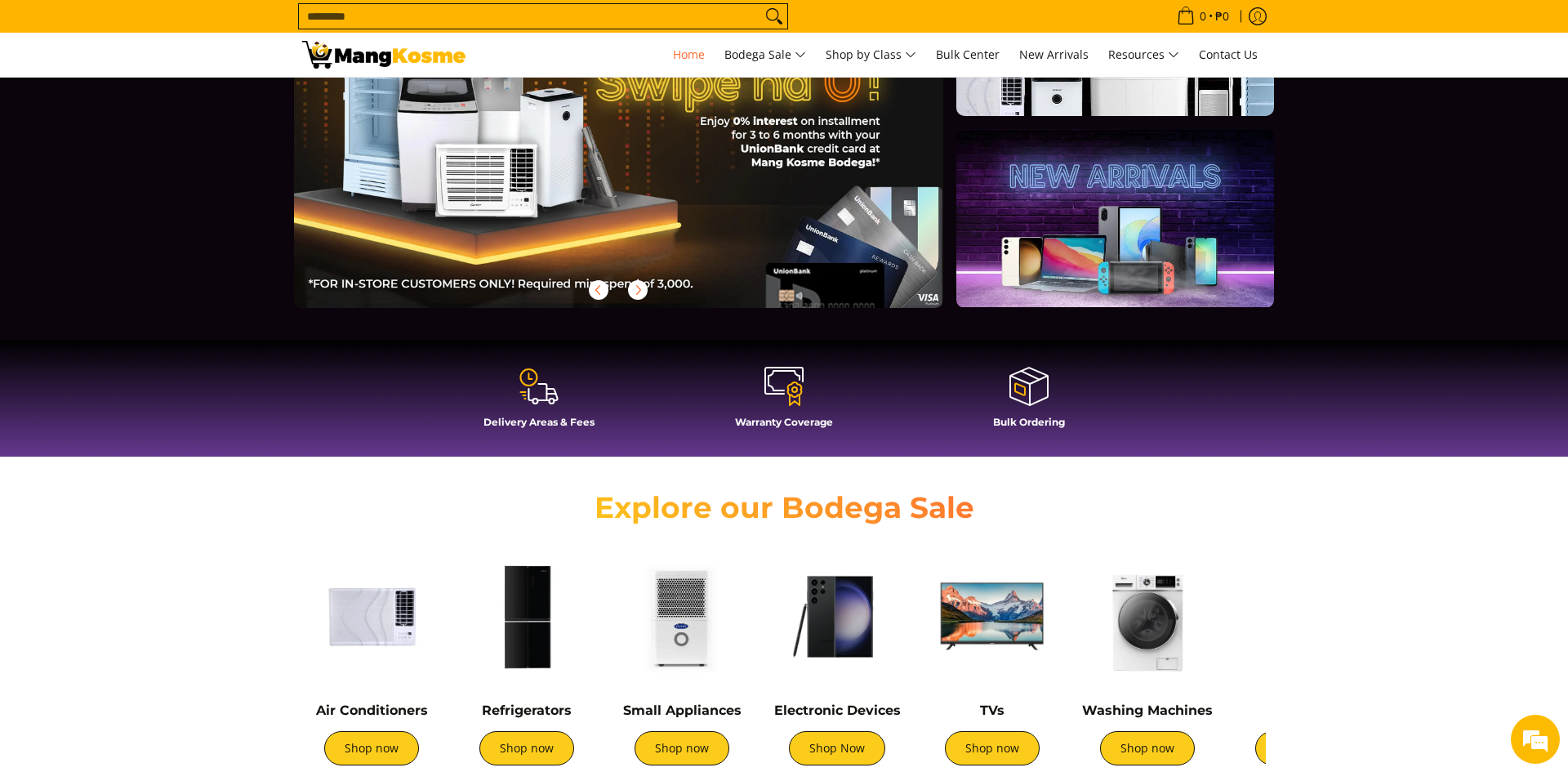
scroll to position [231, 0]
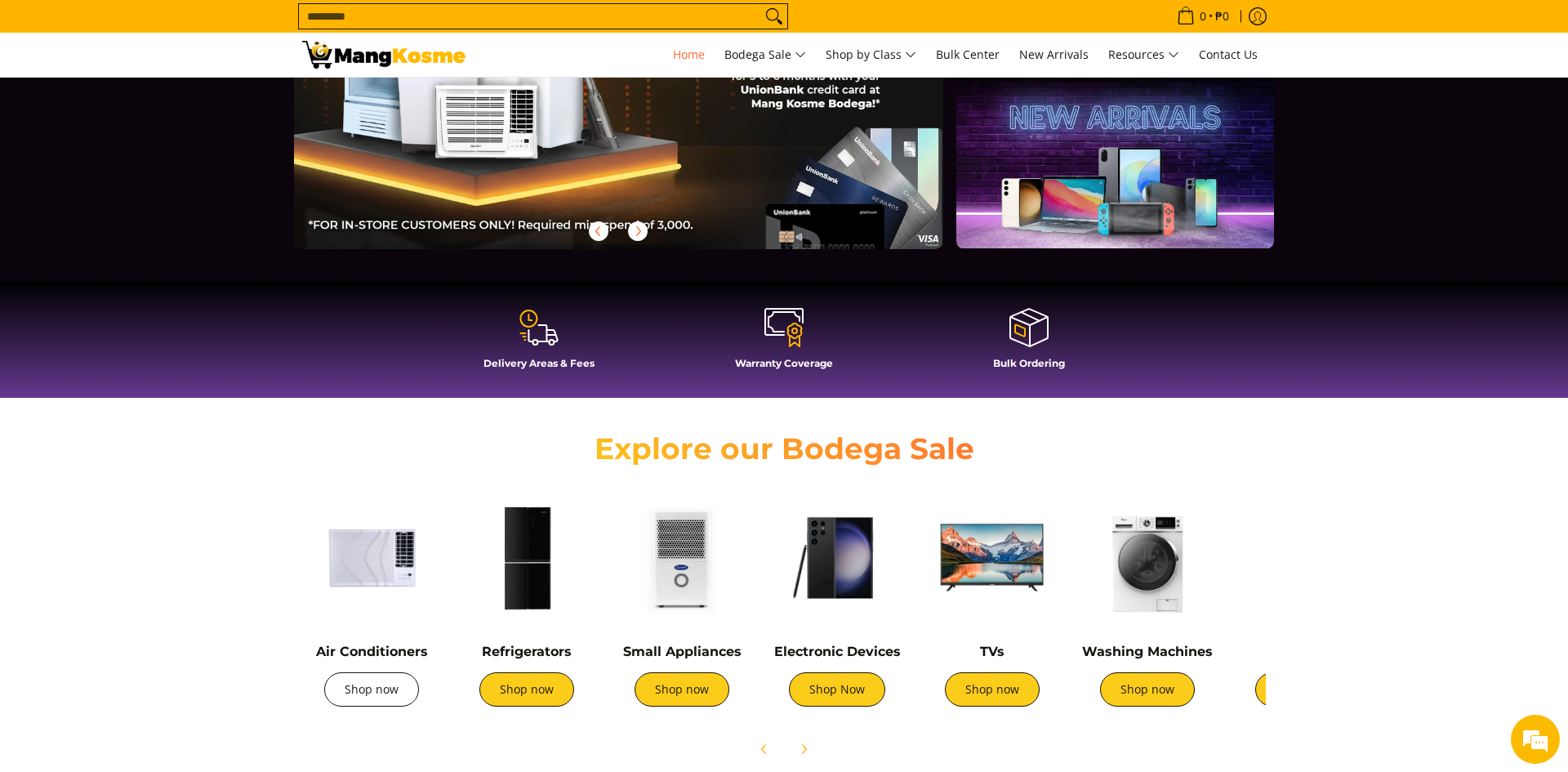
click at [389, 693] on link "Shop now" at bounding box center [371, 689] width 95 height 34
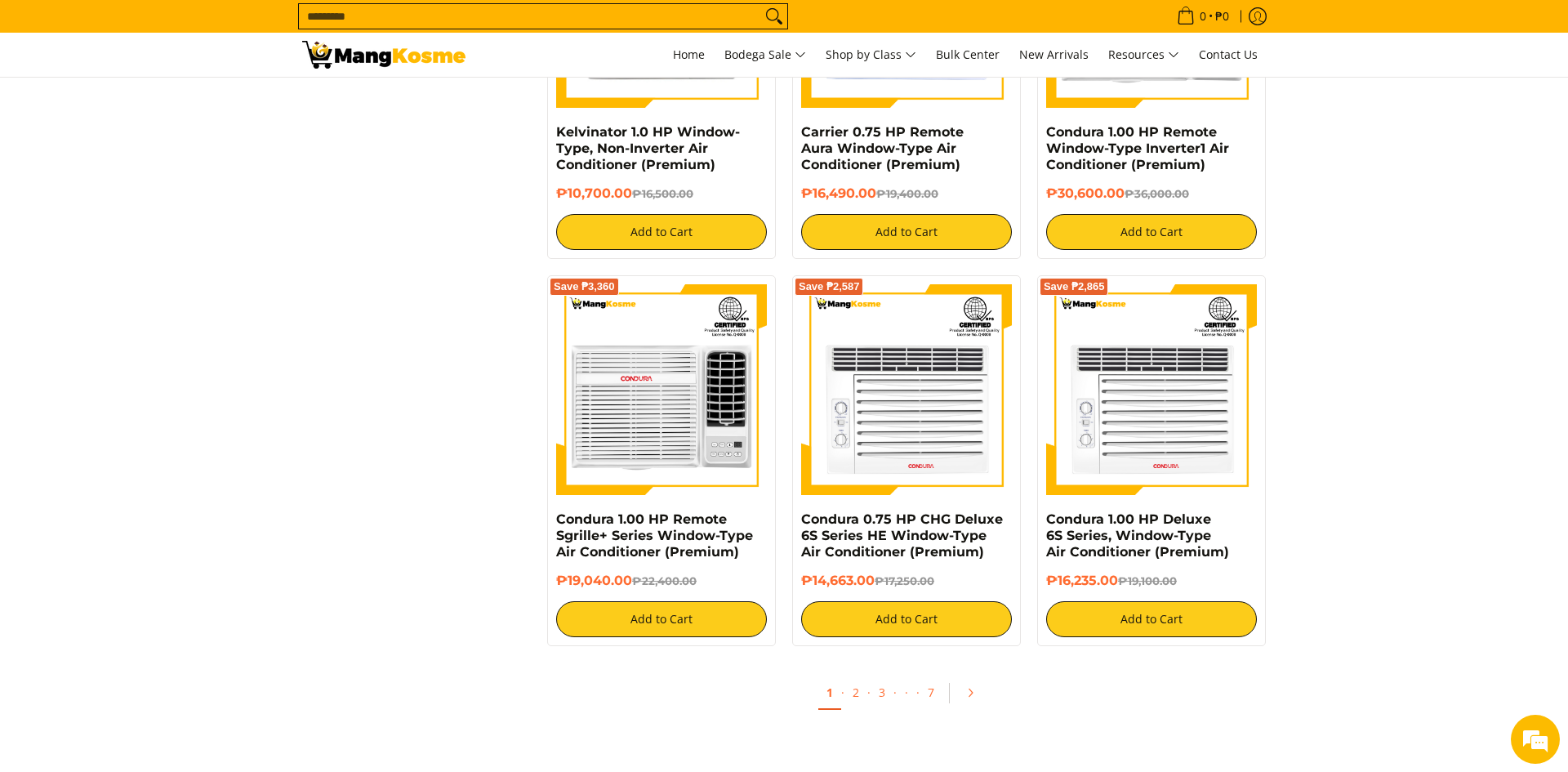
scroll to position [2824, 0]
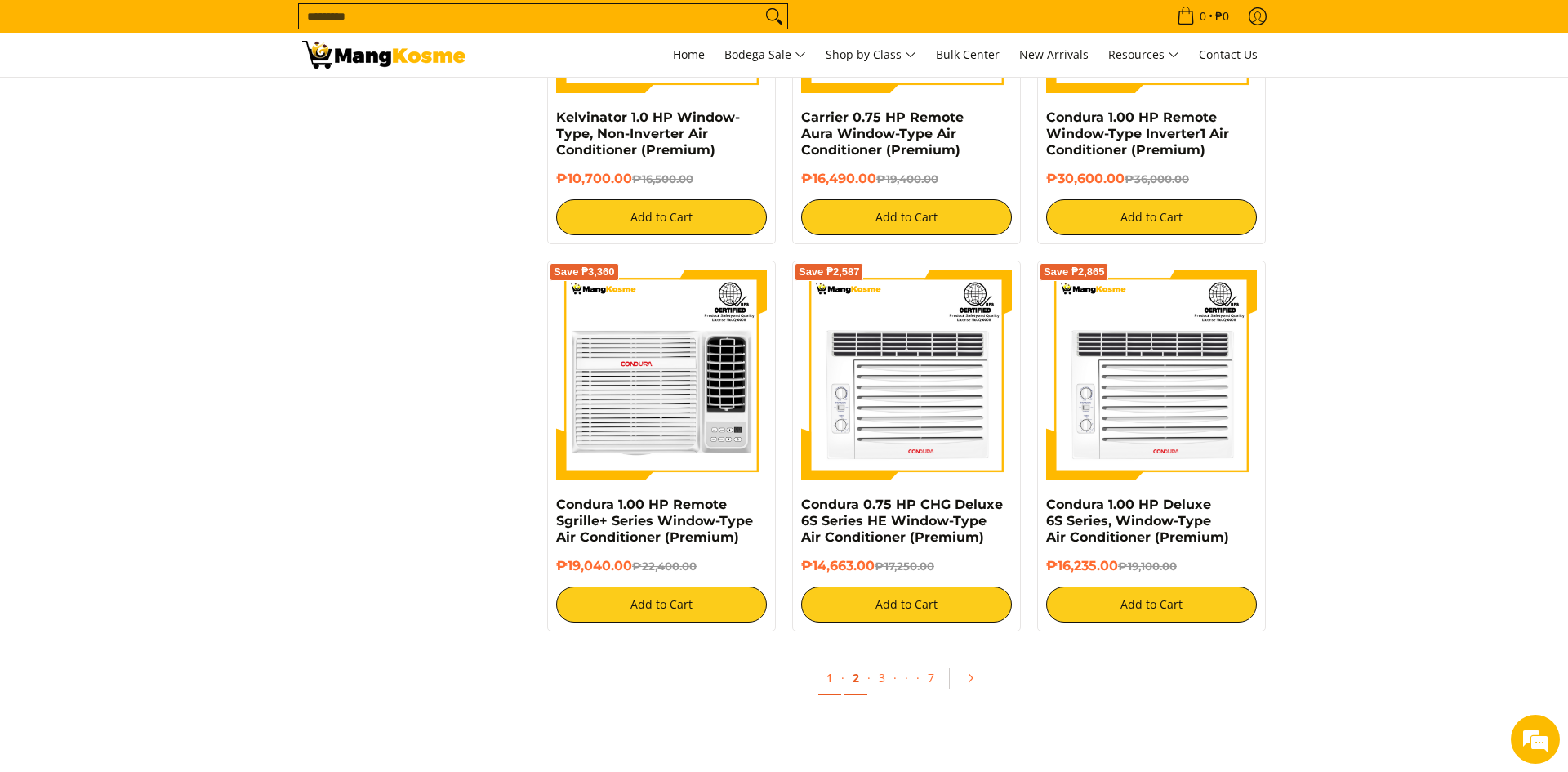
click at [853, 677] on link "2" at bounding box center [856, 678] width 23 height 34
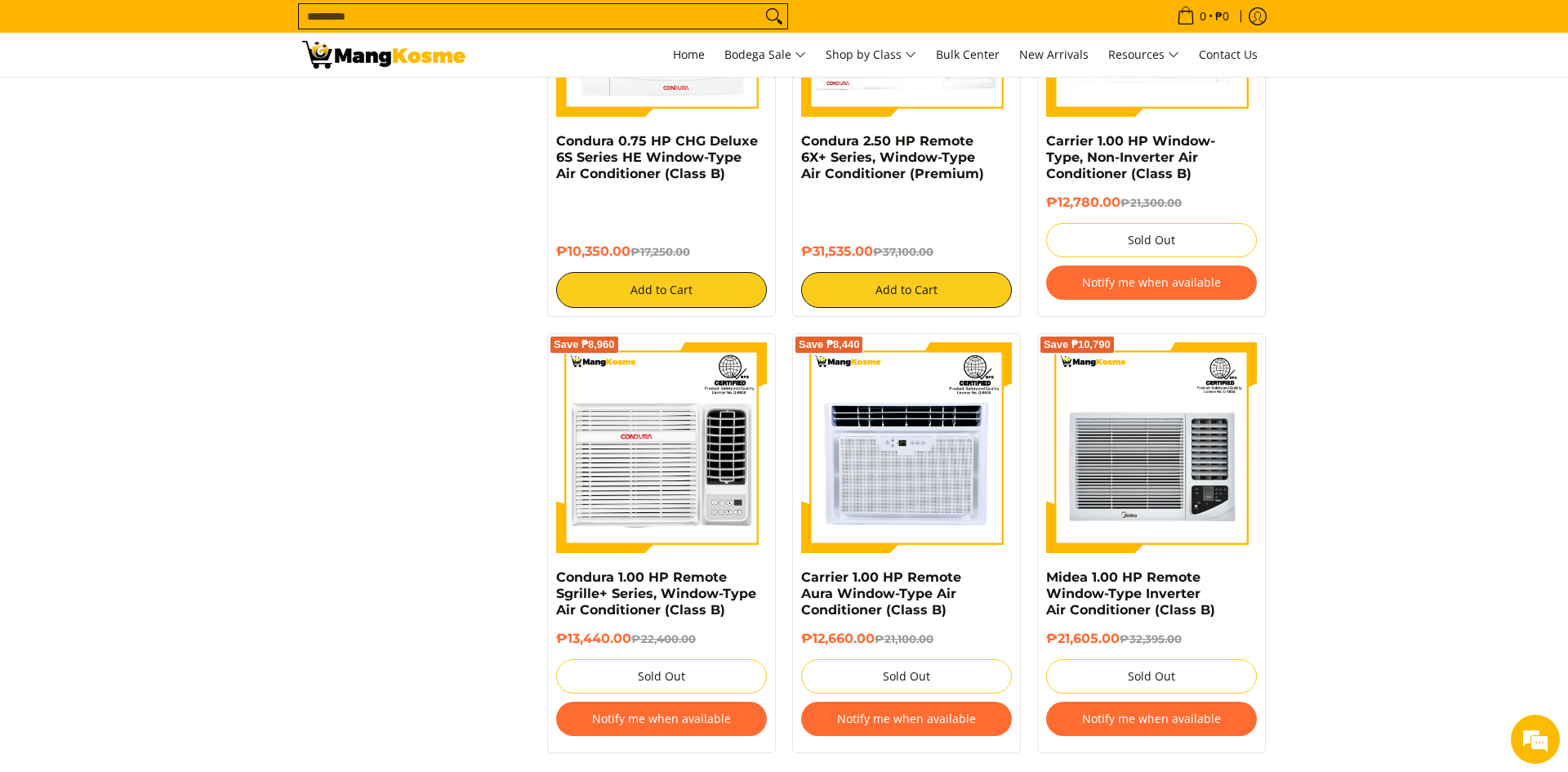
scroll to position [3026, 0]
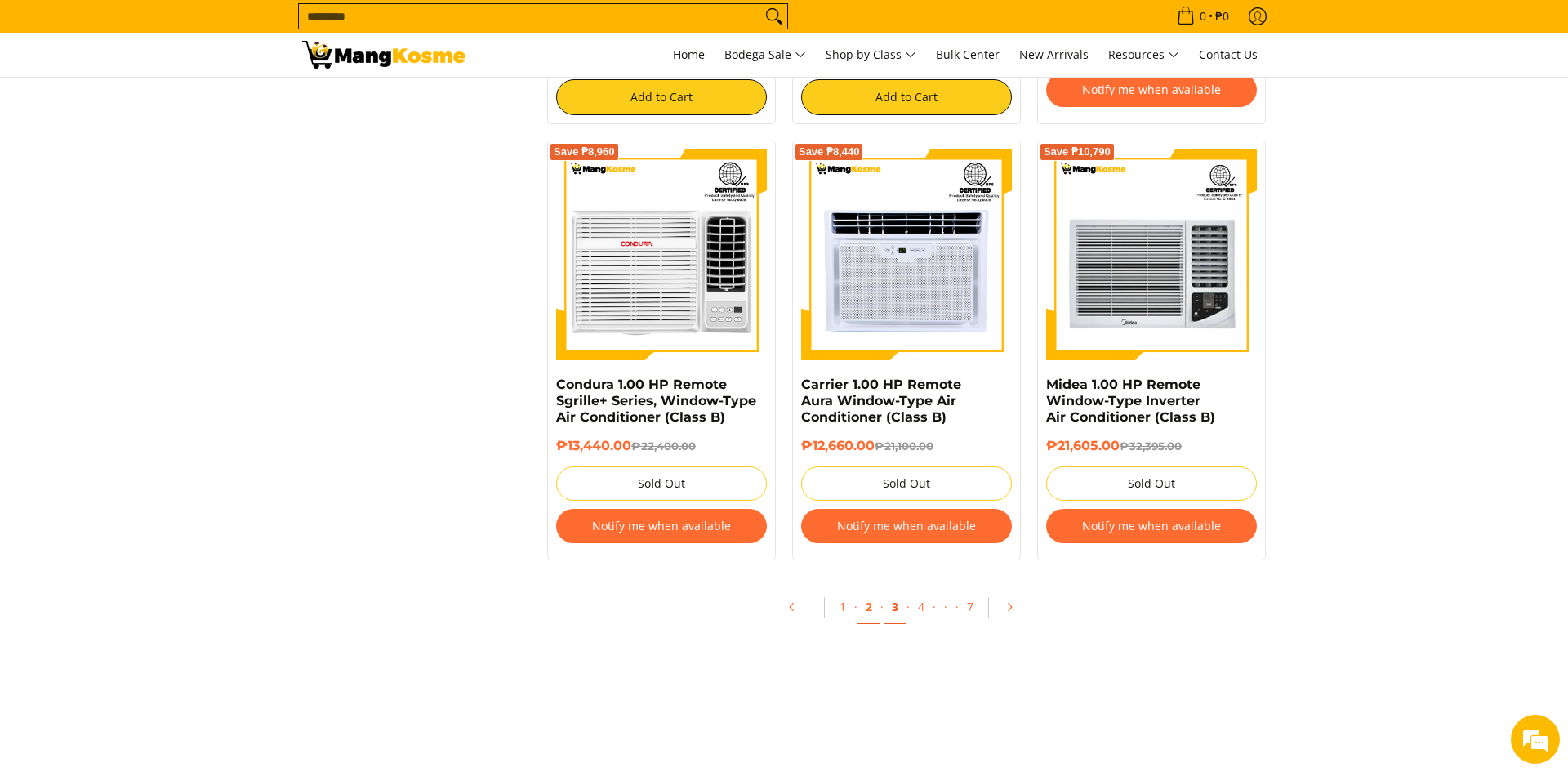
click at [889, 610] on link "3" at bounding box center [895, 608] width 23 height 34
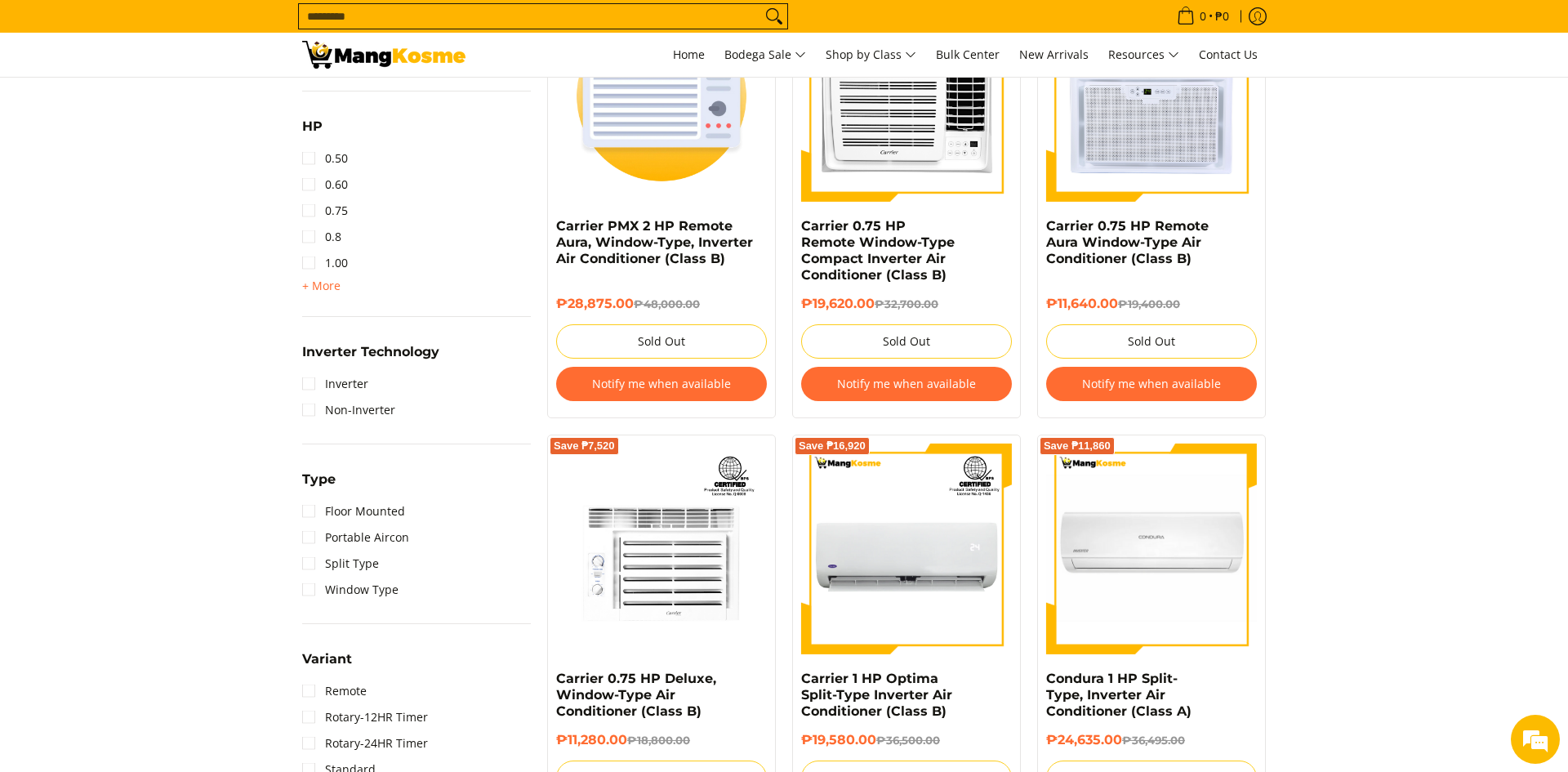
scroll to position [837, 0]
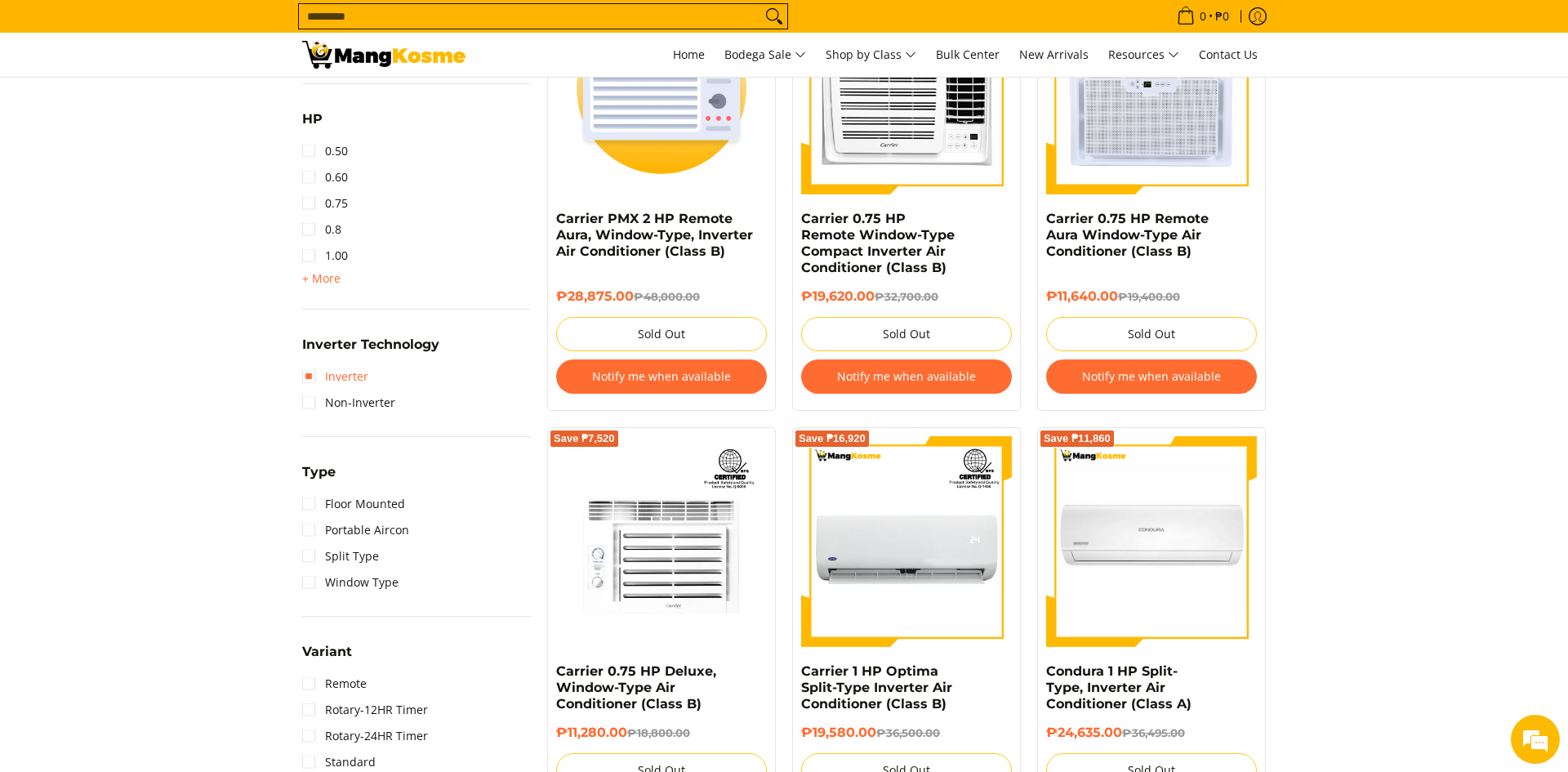
click at [314, 374] on link "Inverter" at bounding box center [336, 376] width 66 height 26
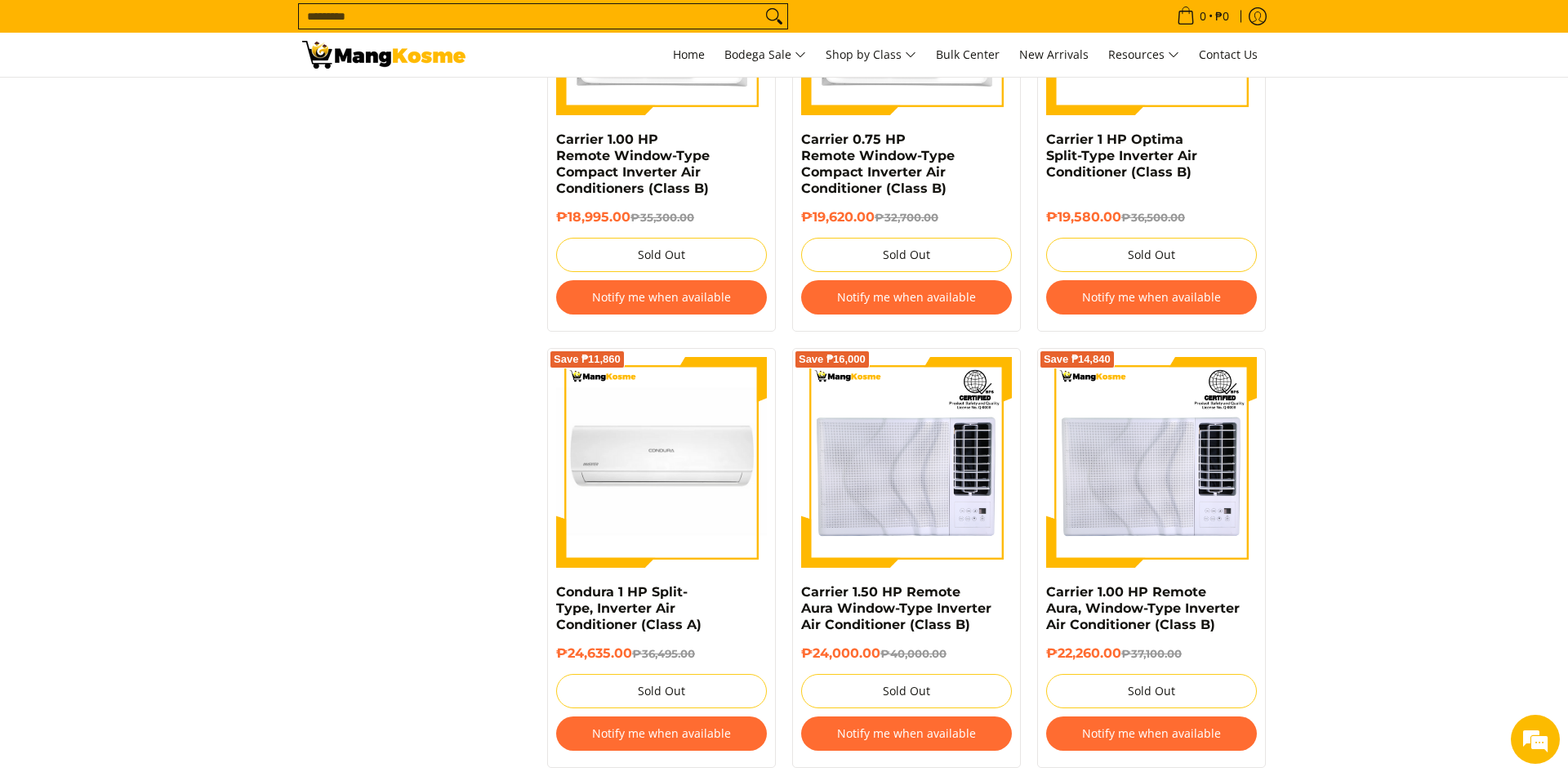
scroll to position [3176, 0]
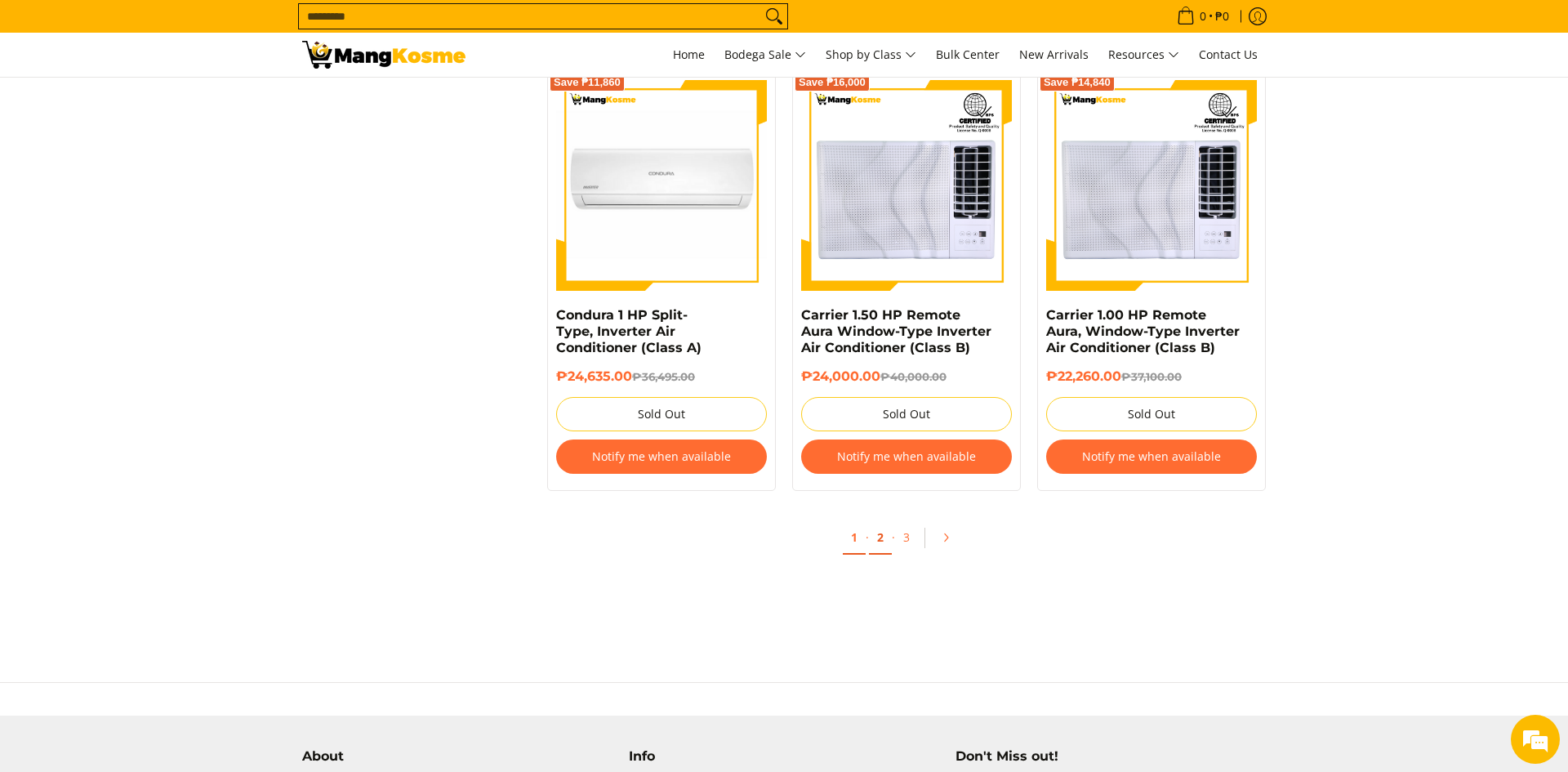
click at [882, 546] on link "2" at bounding box center [881, 538] width 23 height 34
